Goal: Information Seeking & Learning: Compare options

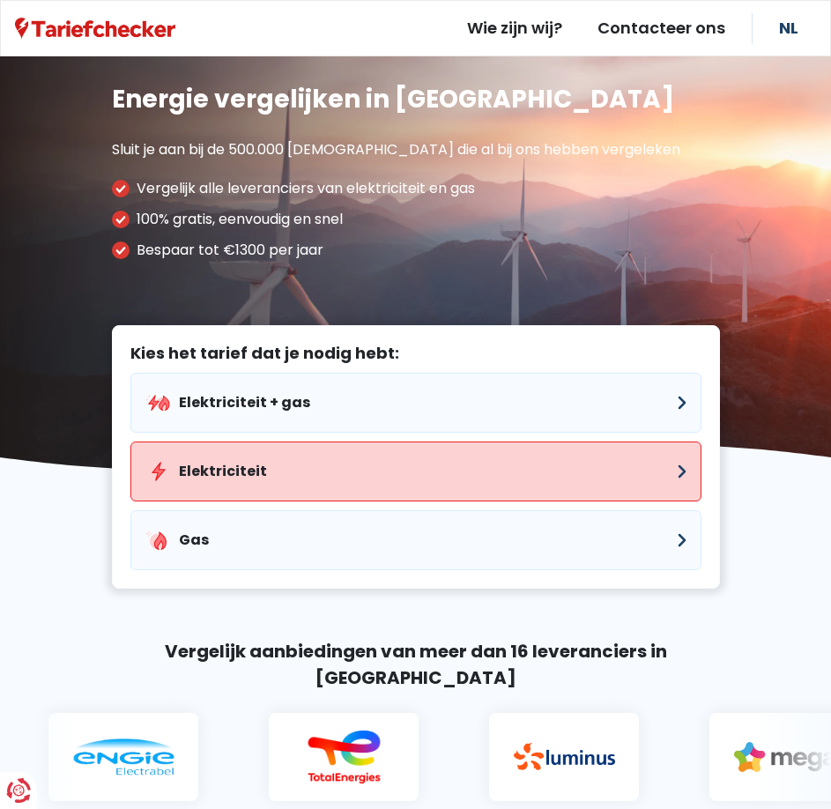
click at [273, 471] on button "Elektriciteit" at bounding box center [415, 471] width 571 height 60
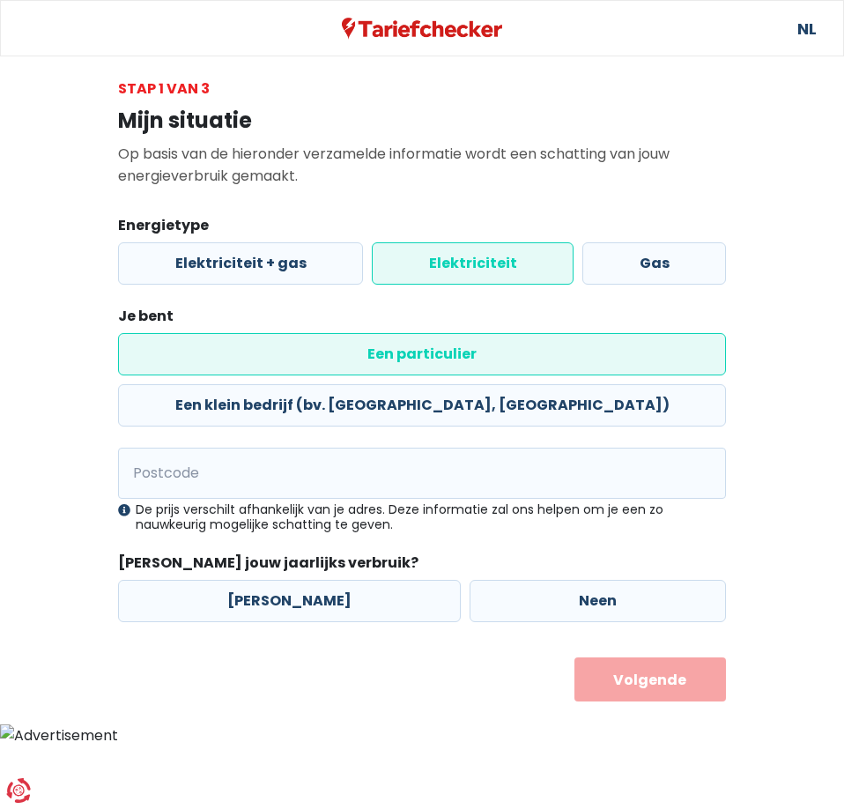
click at [421, 260] on label "Elektriciteit" at bounding box center [473, 263] width 202 height 42
click at [421, 260] on input "Elektriciteit" at bounding box center [473, 263] width 202 height 42
click at [213, 349] on label "Een particulier" at bounding box center [422, 354] width 608 height 42
click at [213, 349] on input "Een particulier" at bounding box center [422, 354] width 608 height 42
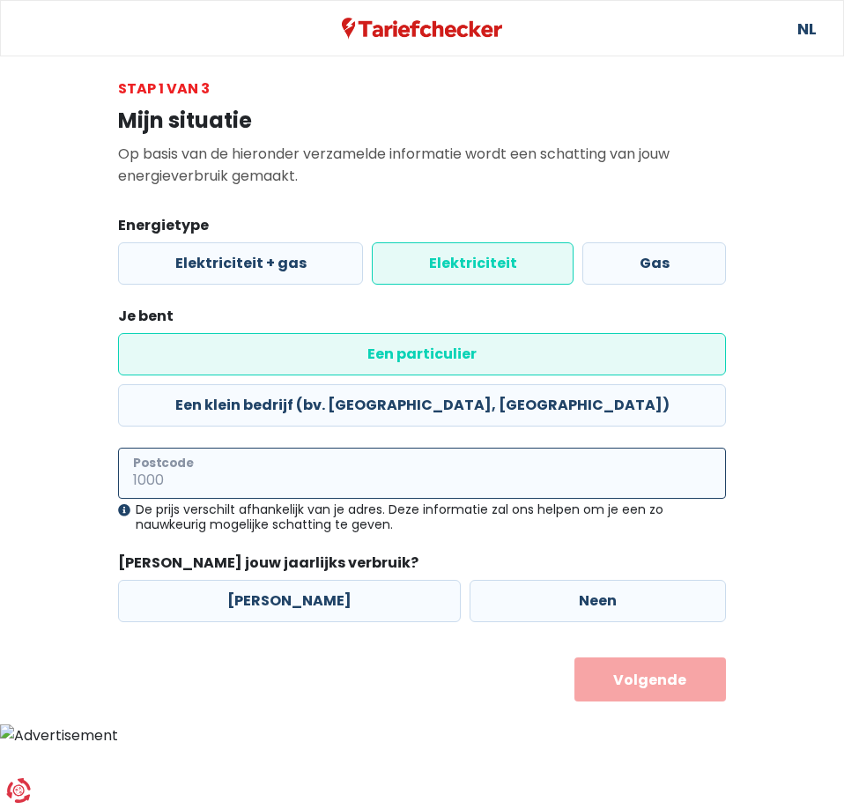
click at [222, 447] on input "Postcode" at bounding box center [422, 472] width 608 height 51
type input "3545"
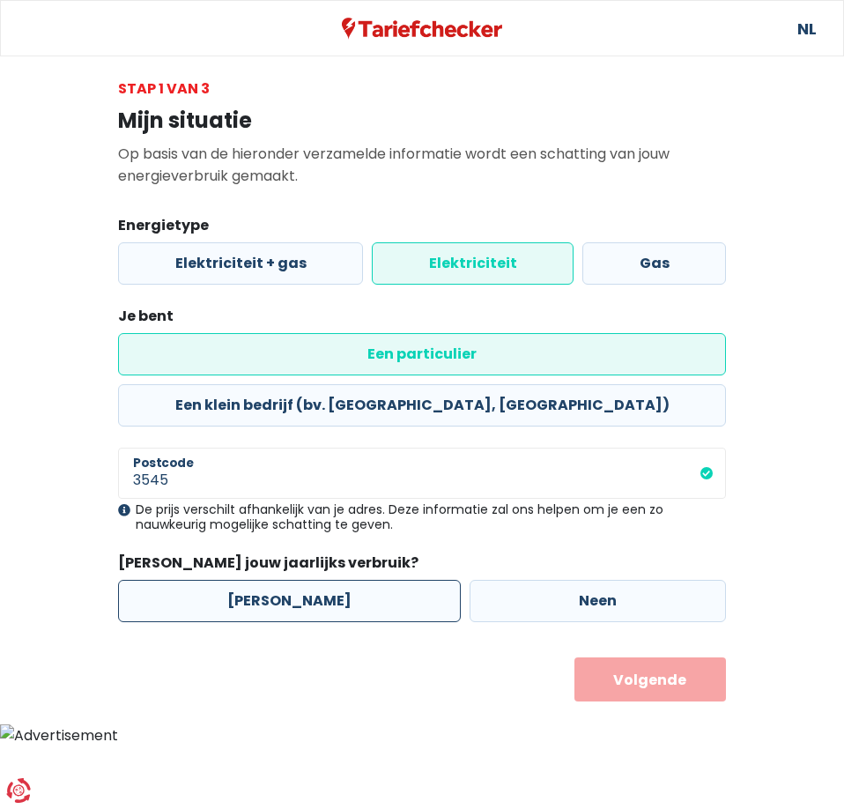
click at [270, 580] on label "[PERSON_NAME]" at bounding box center [289, 601] width 343 height 42
click at [270, 580] on input "[PERSON_NAME]" at bounding box center [289, 601] width 343 height 42
radio input "true"
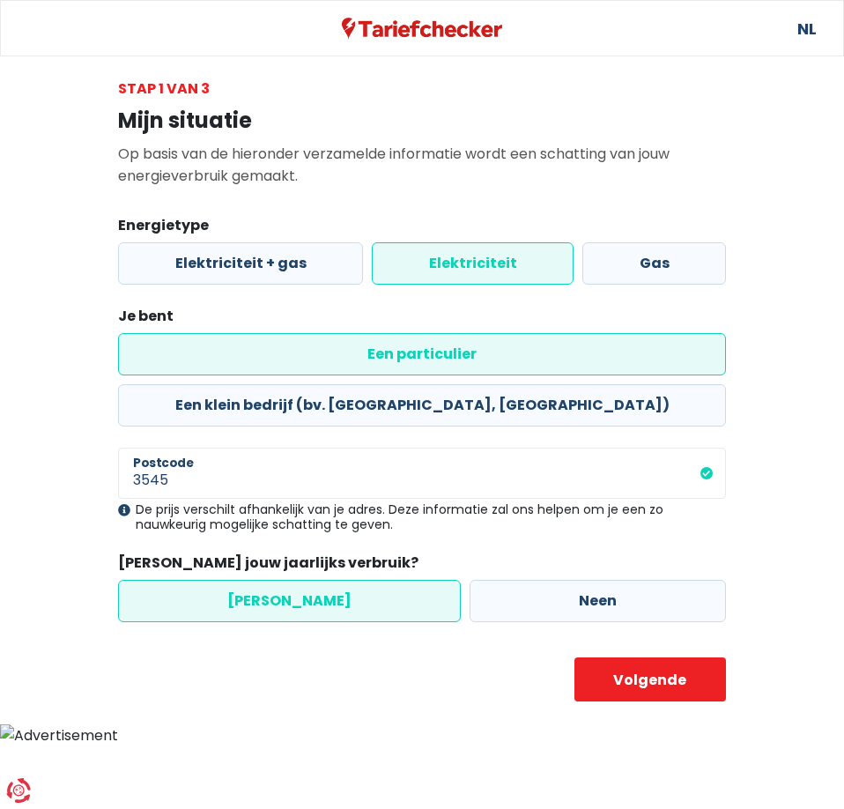
click at [275, 580] on label "[PERSON_NAME]" at bounding box center [289, 601] width 343 height 42
click at [275, 580] on input "[PERSON_NAME]" at bounding box center [289, 601] width 343 height 42
click at [610, 657] on button "Volgende" at bounding box center [650, 679] width 152 height 44
select select
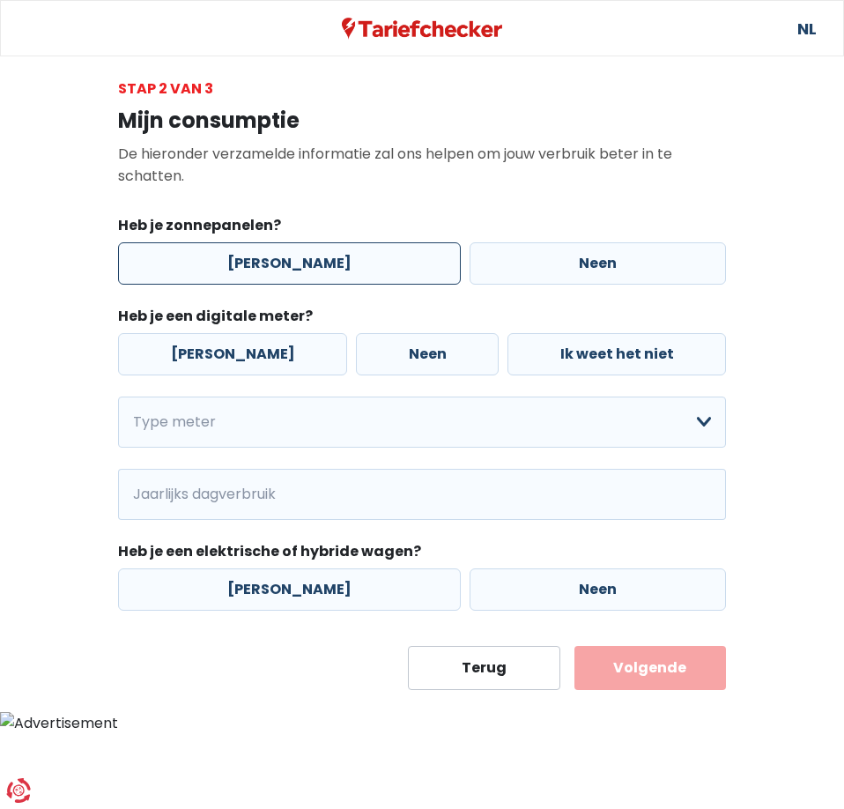
click at [270, 256] on label "[PERSON_NAME]" at bounding box center [289, 263] width 343 height 42
click at [270, 256] on input "[PERSON_NAME]" at bounding box center [289, 263] width 343 height 42
radio input "true"
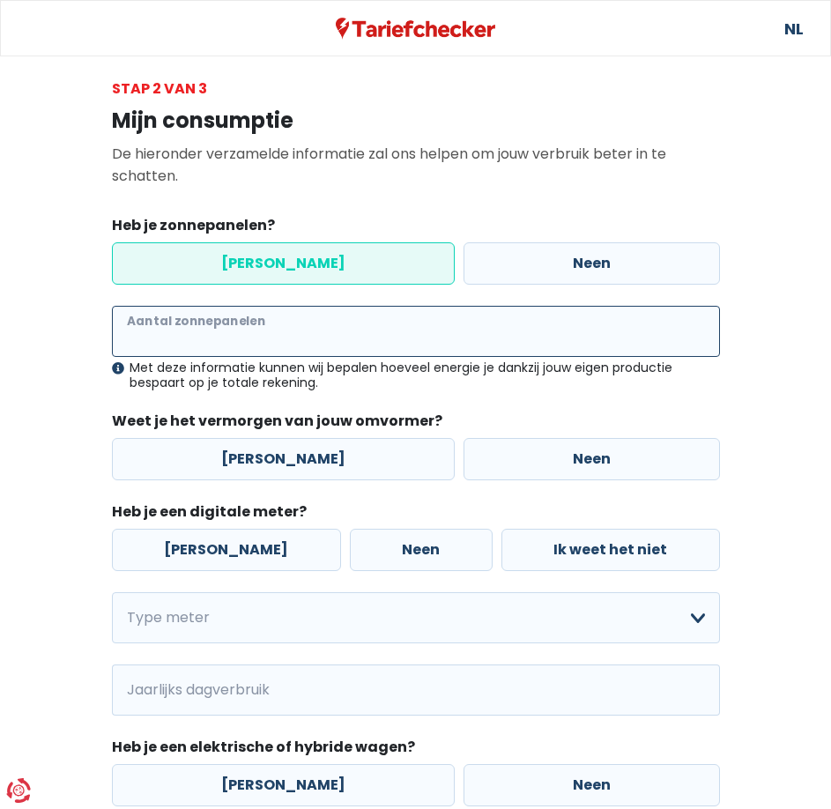
click at [228, 335] on input "Aantal zonnepanelen" at bounding box center [416, 331] width 608 height 51
type input "24"
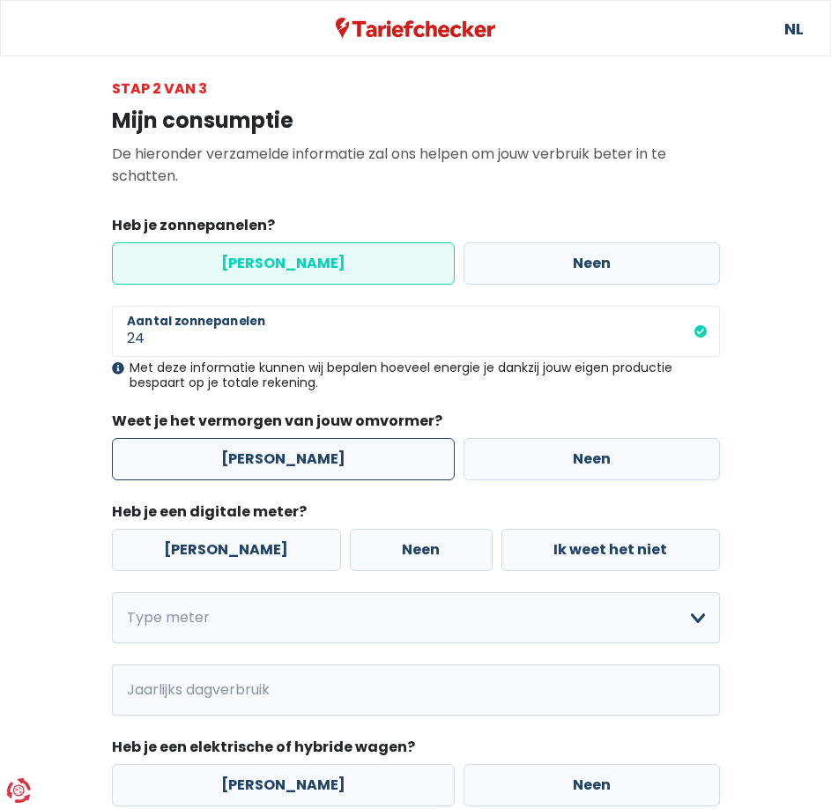
click at [293, 454] on label "[PERSON_NAME]" at bounding box center [283, 459] width 343 height 42
click at [293, 454] on input "[PERSON_NAME]" at bounding box center [283, 459] width 343 height 42
radio input "true"
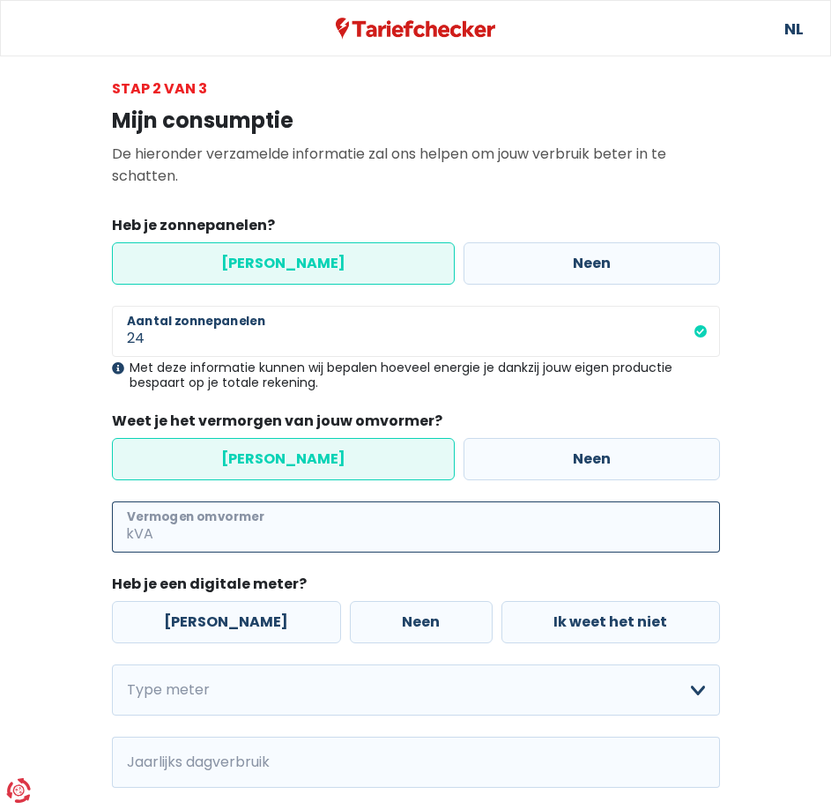
click at [266, 532] on input "Vermogen omvormer" at bounding box center [438, 526] width 563 height 51
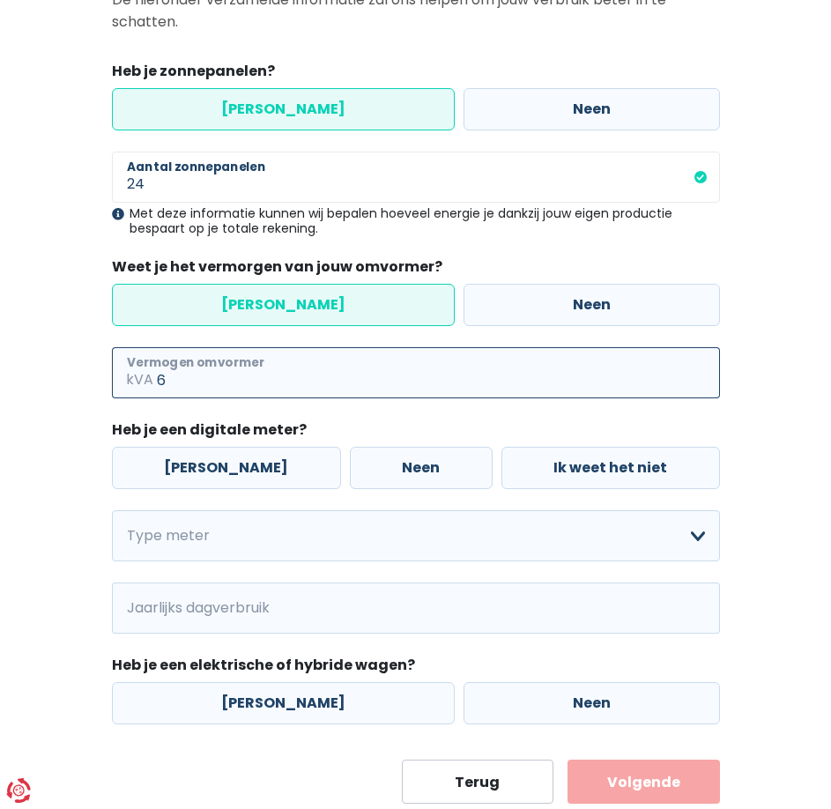
scroll to position [192, 0]
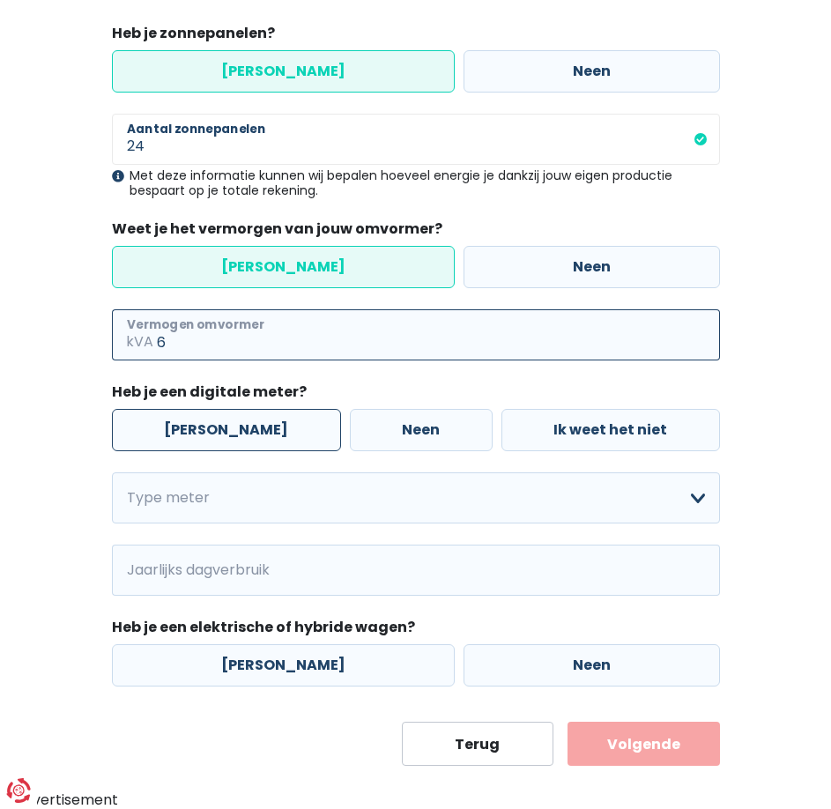
type input "6"
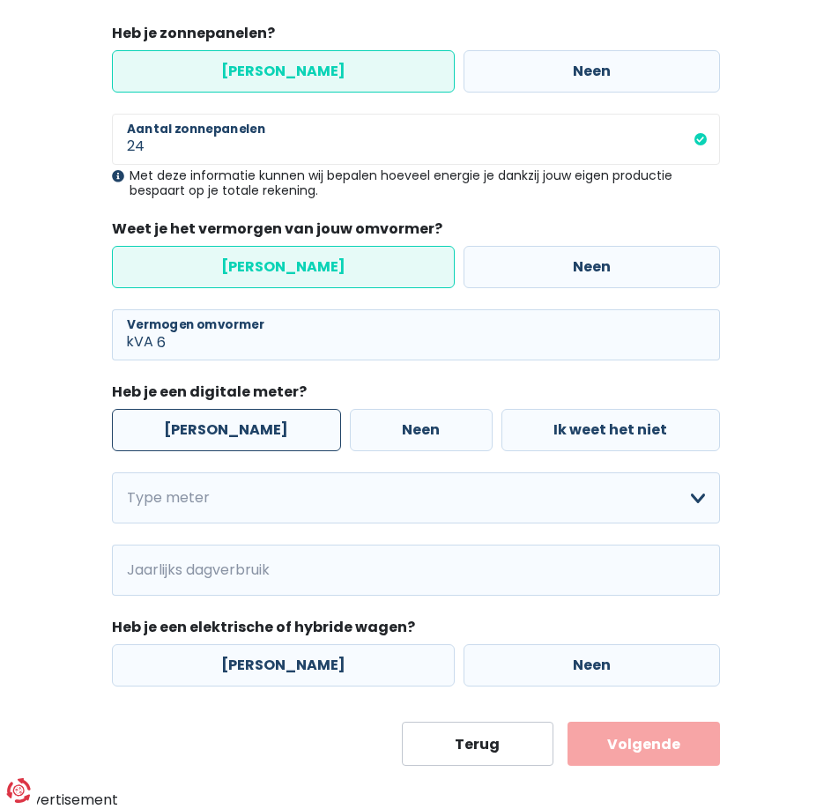
click at [218, 432] on label "[PERSON_NAME]" at bounding box center [226, 430] width 229 height 42
click at [218, 432] on input "[PERSON_NAME]" at bounding box center [226, 430] width 229 height 42
radio input "true"
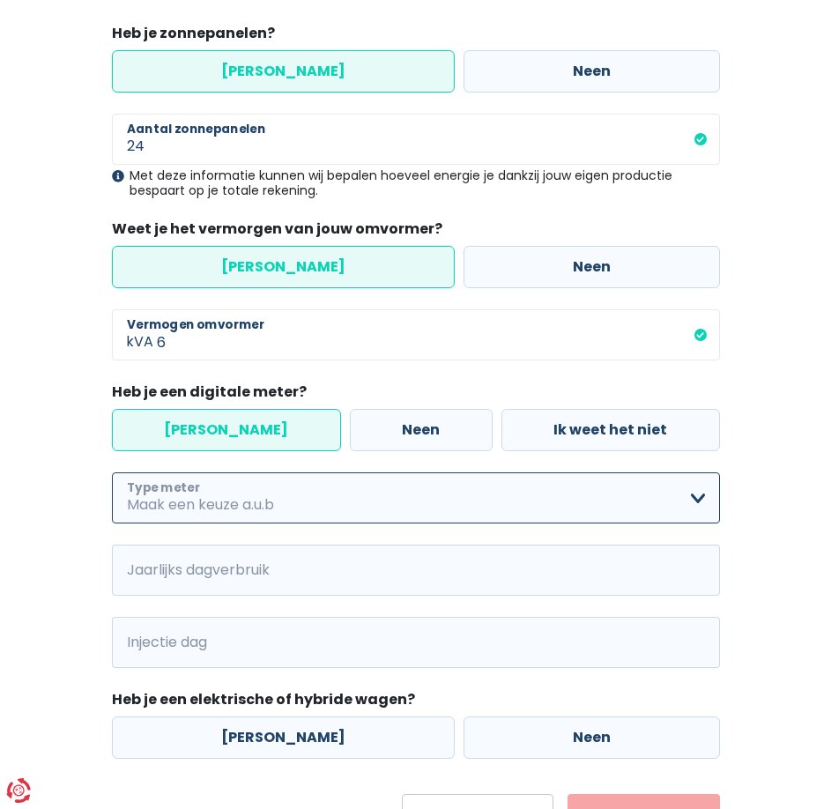
click at [309, 501] on select "Enkelvoudig Tweevoudig Enkelvoudig + uitsluitend nachttarief Tweevoudig + uitsl…" at bounding box center [416, 497] width 608 height 51
select select "day_single_rate"
click at [112, 472] on select "Enkelvoudig Tweevoudig Enkelvoudig + uitsluitend nachttarief Tweevoudig + uitsl…" at bounding box center [416, 497] width 608 height 51
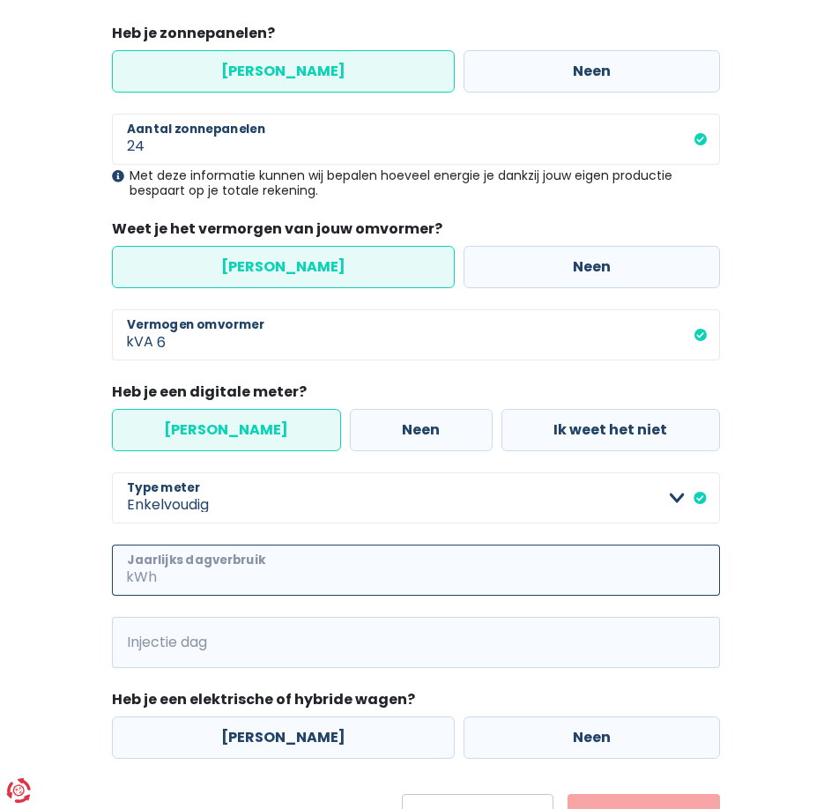
click at [292, 580] on input "Jaarlijks dagverbruik" at bounding box center [439, 569] width 559 height 51
type input "6150"
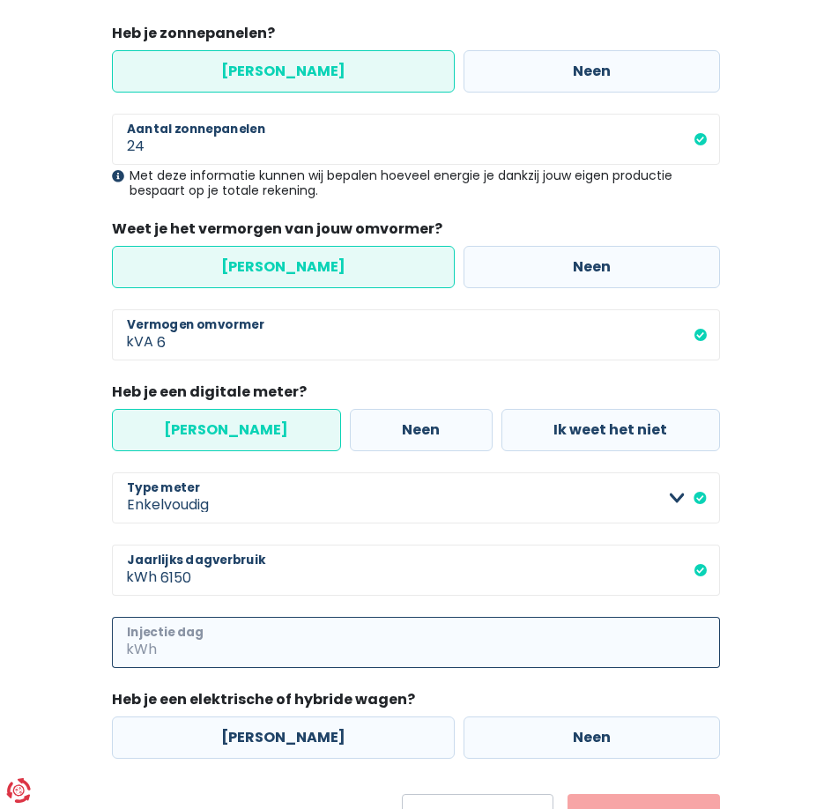
click at [233, 646] on input "Injectie dag" at bounding box center [439, 642] width 559 height 51
type input "6500"
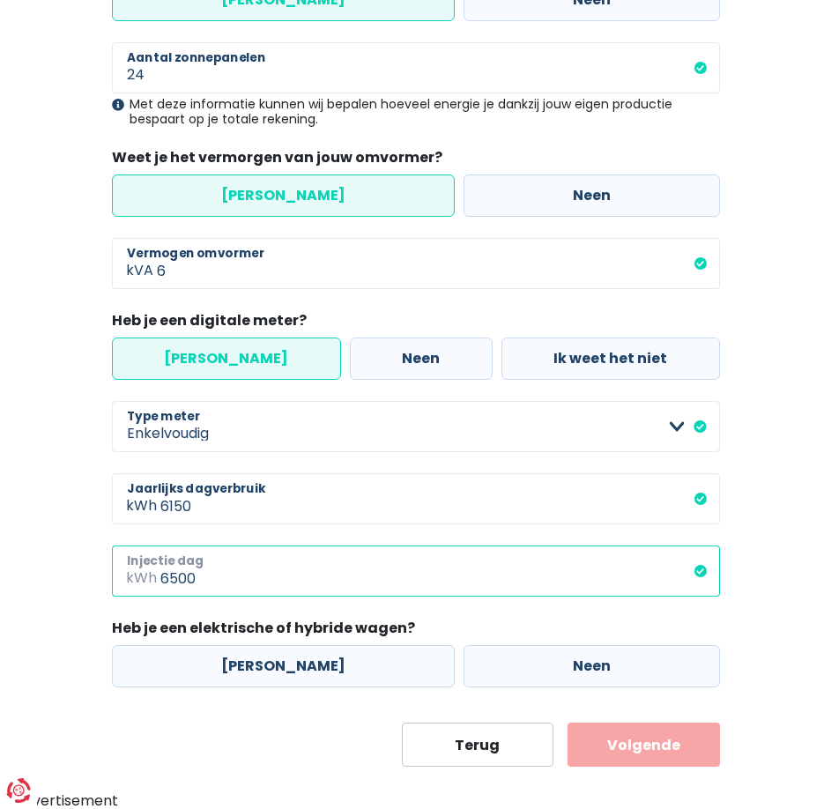
scroll to position [264, 0]
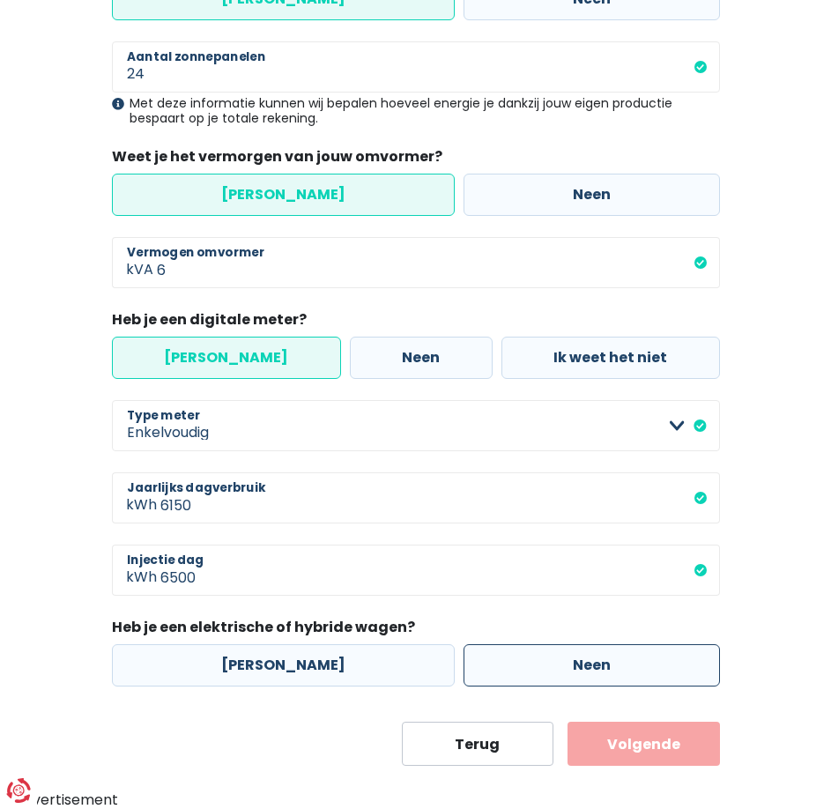
click at [513, 661] on label "Neen" at bounding box center [591, 665] width 256 height 42
click at [513, 661] on input "Neen" at bounding box center [591, 665] width 256 height 42
radio input "true"
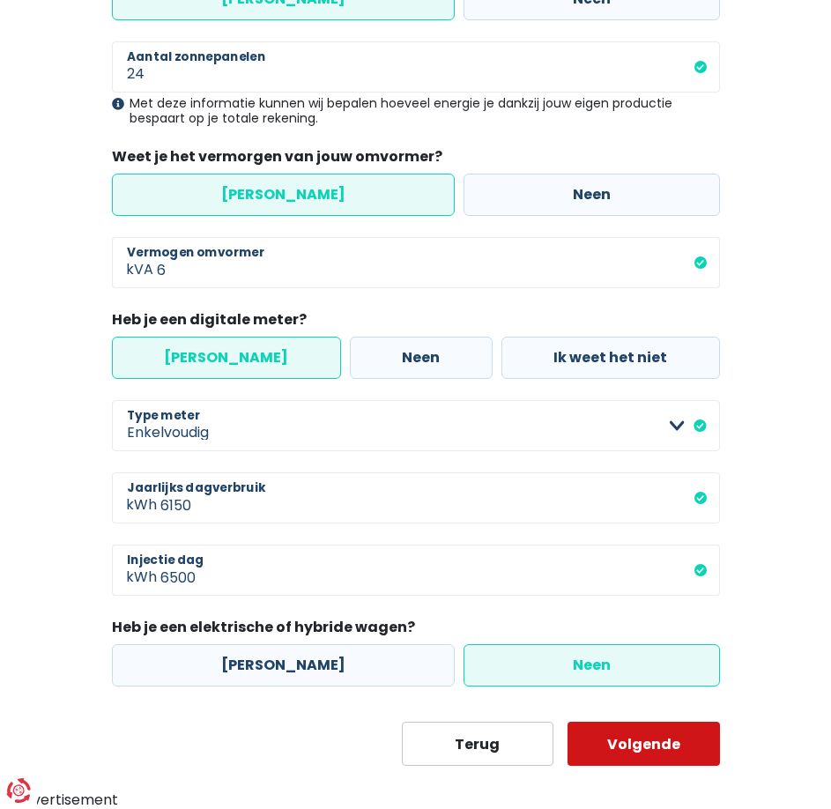
click at [654, 751] on button "Volgende" at bounding box center [643, 743] width 152 height 44
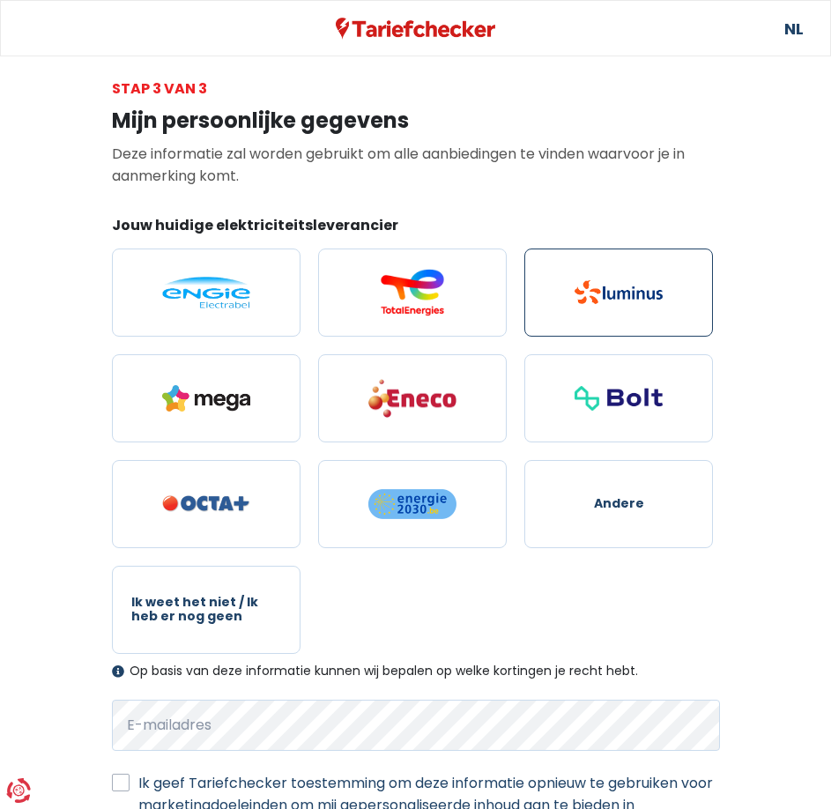
click at [622, 291] on img at bounding box center [618, 292] width 88 height 24
click at [622, 291] on input "radio" at bounding box center [618, 292] width 188 height 88
radio input "true"
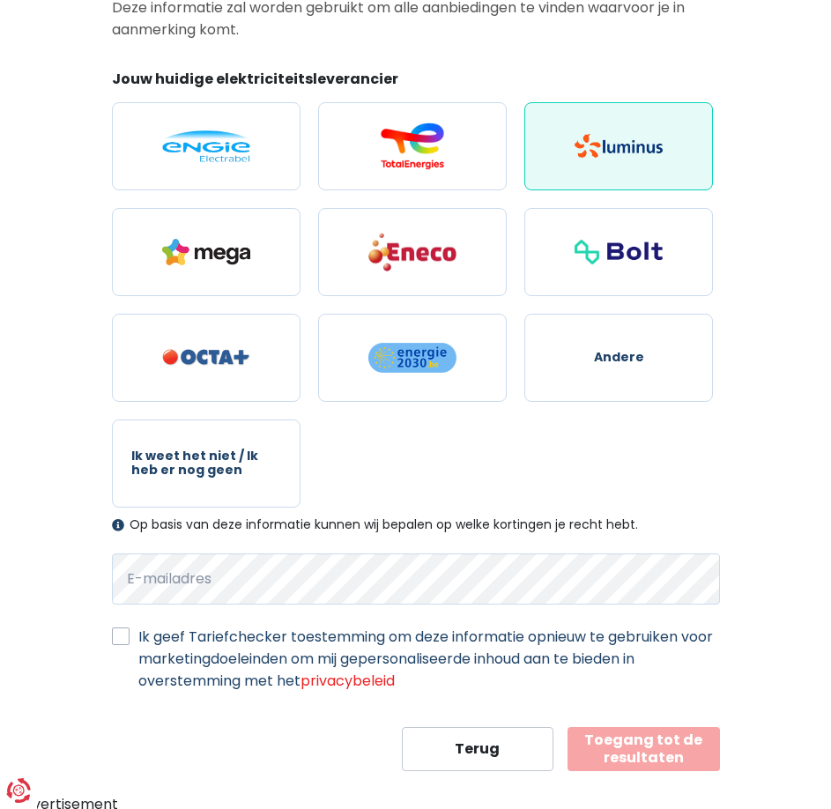
scroll to position [151, 0]
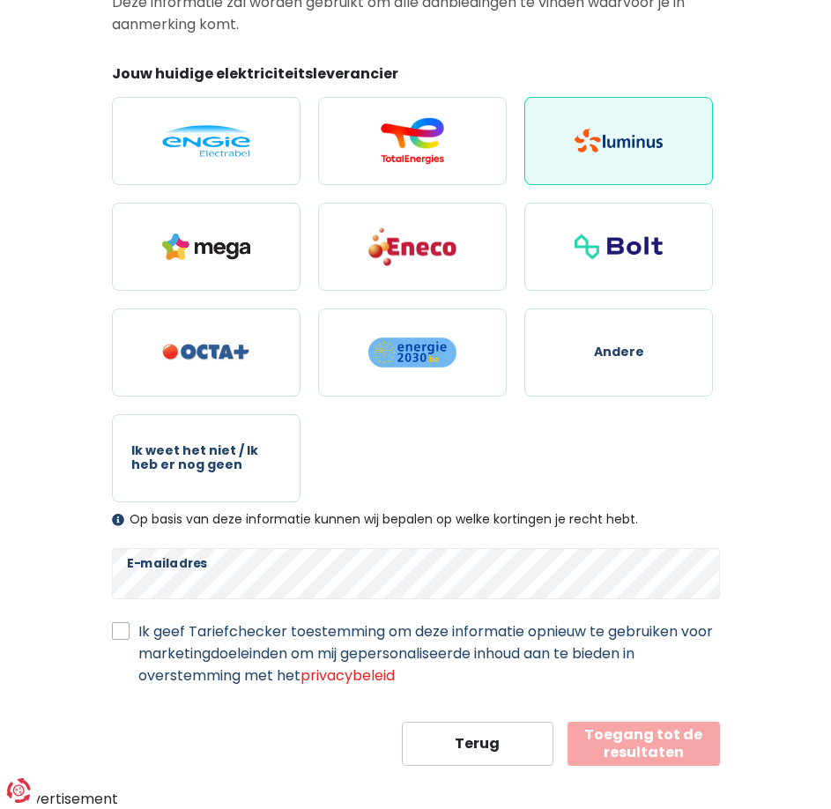
click at [142, 626] on label "Ik geef Tariefchecker toestemming om deze informatie opnieuw te gebruiken voor …" at bounding box center [428, 653] width 581 height 66
click at [129, 626] on input "Ik geef Tariefchecker toestemming om deze informatie opnieuw te gebruiken voor …" at bounding box center [121, 629] width 18 height 18
checkbox input "true"
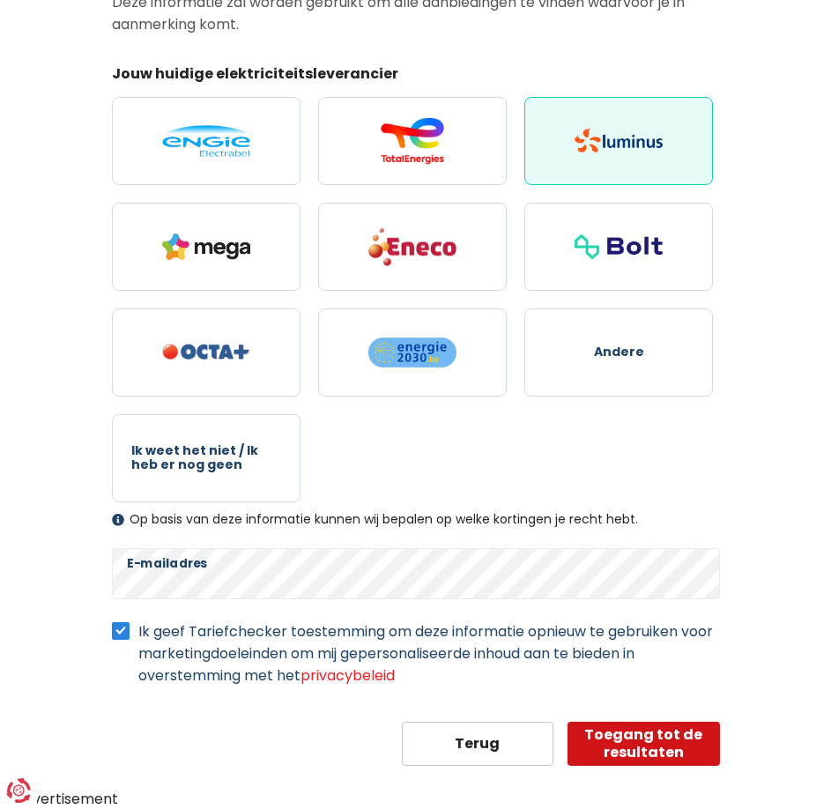
click at [647, 743] on button "Toegang tot de resultaten" at bounding box center [643, 743] width 152 height 44
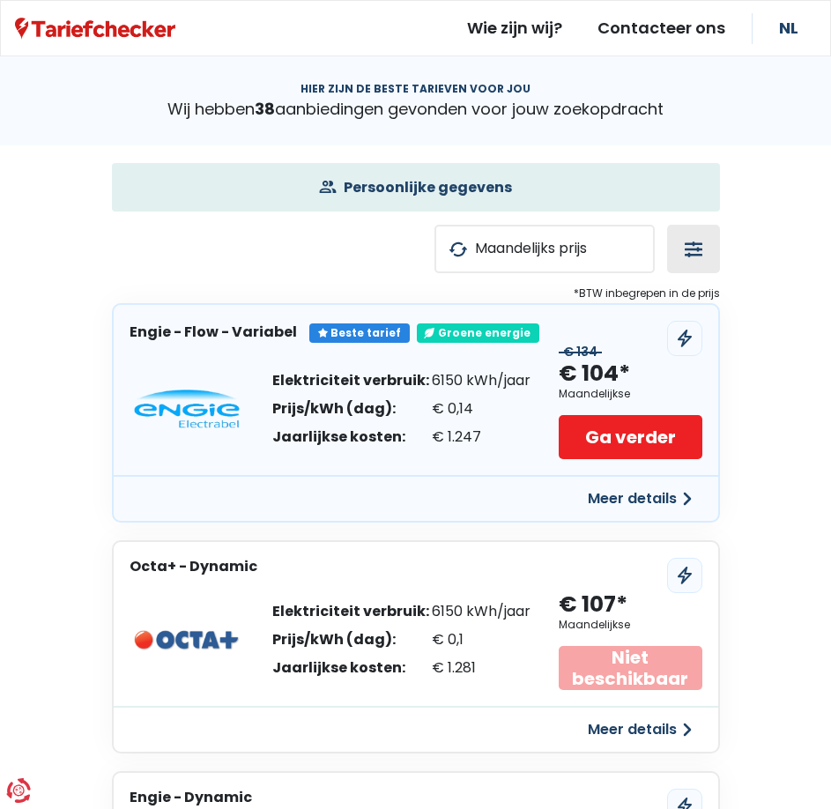
click at [694, 246] on button "button" at bounding box center [693, 249] width 53 height 48
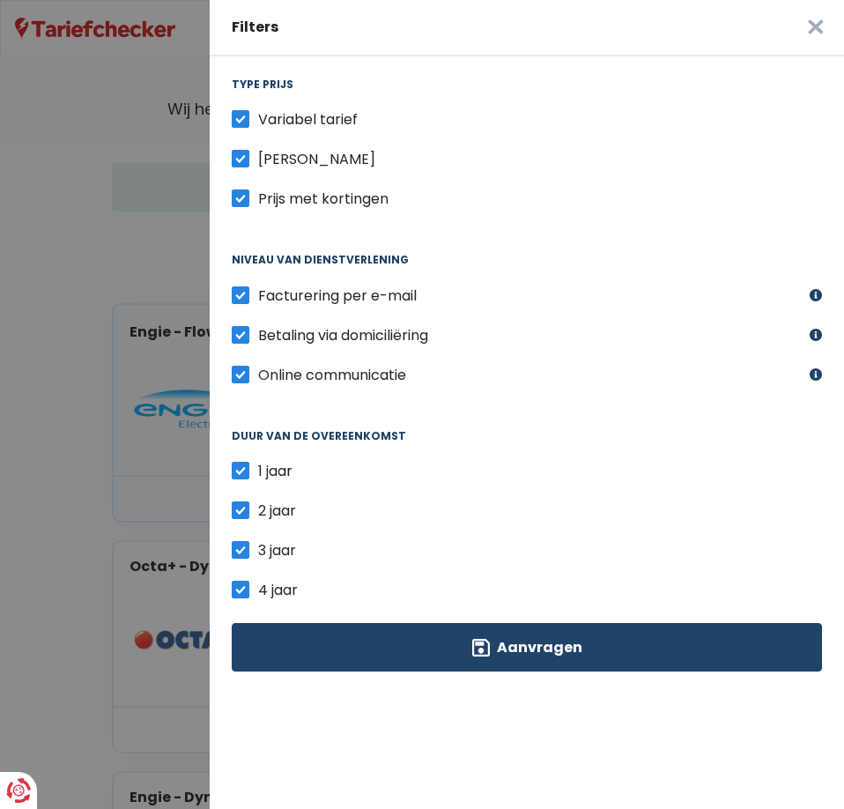
click at [258, 116] on label "Variabel tarief" at bounding box center [308, 119] width 100 height 22
click at [239, 116] on input "Variabel tarief" at bounding box center [241, 117] width 18 height 18
checkbox input "false"
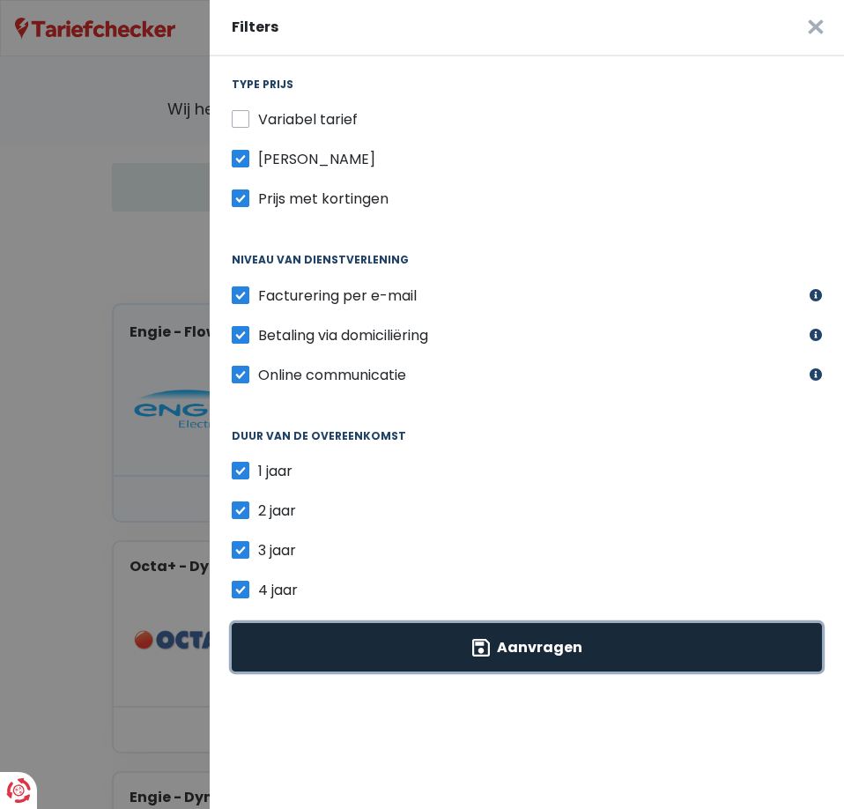
click at [499, 645] on button "Aanvragen" at bounding box center [527, 647] width 590 height 48
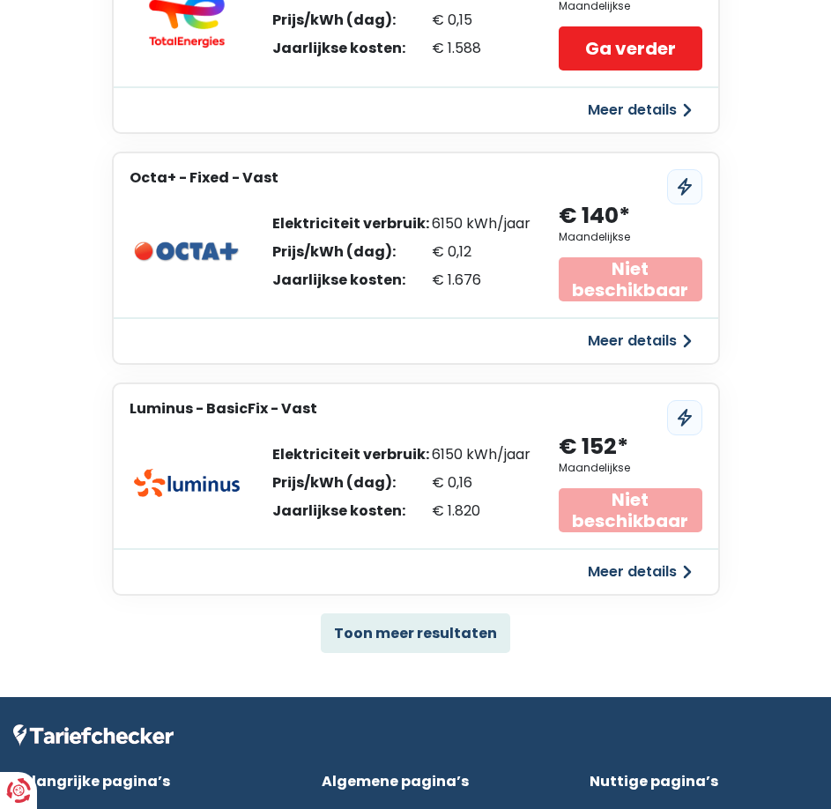
scroll to position [881, 0]
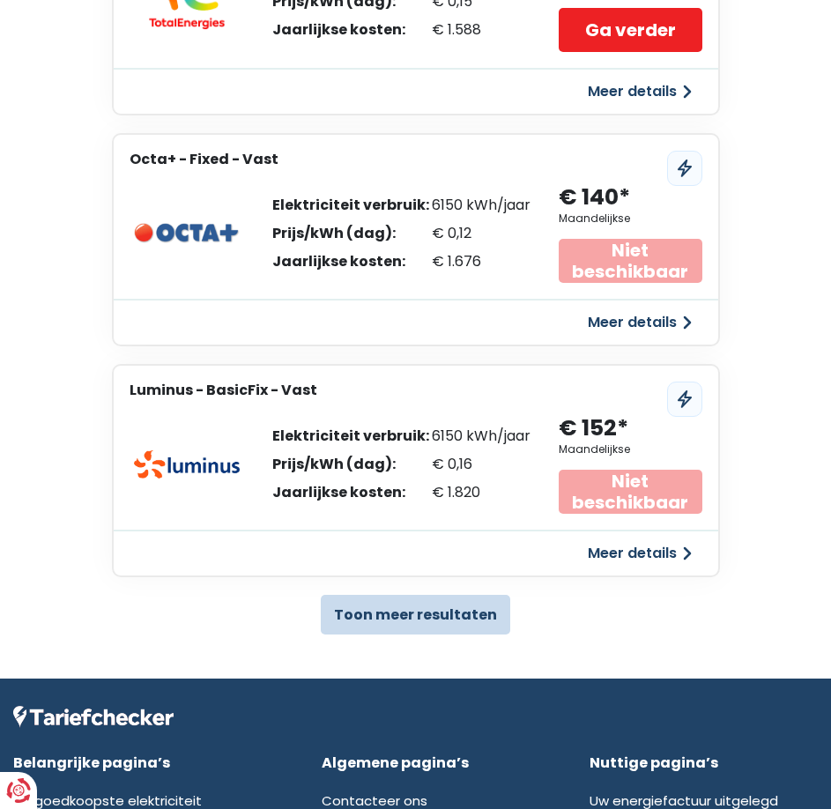
click at [415, 622] on button "Toon meer resultaten" at bounding box center [415, 614] width 189 height 40
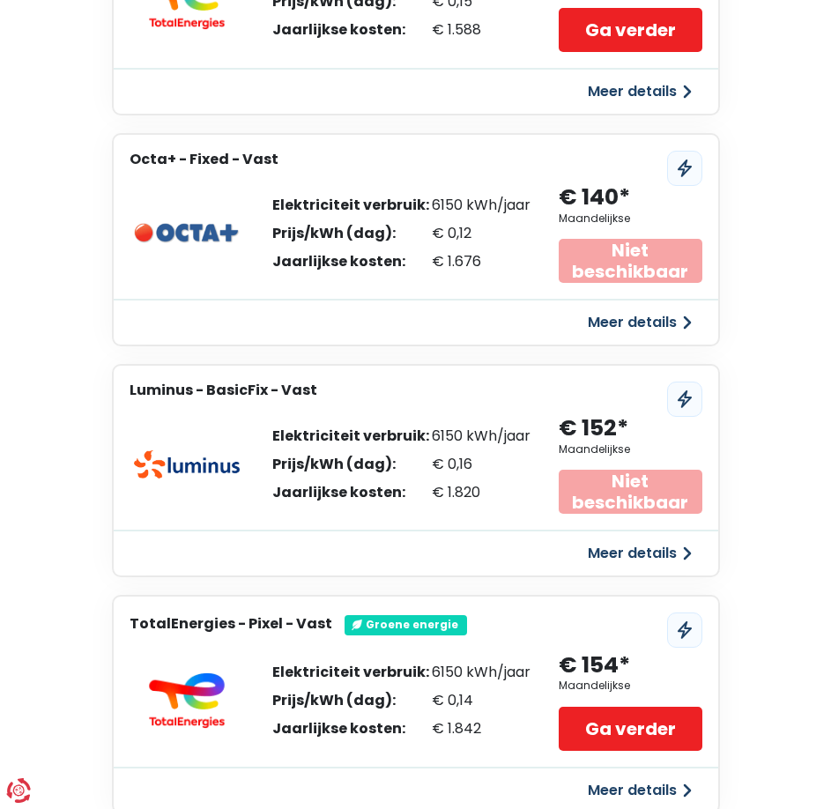
scroll to position [528, 0]
